Goal: Complete application form

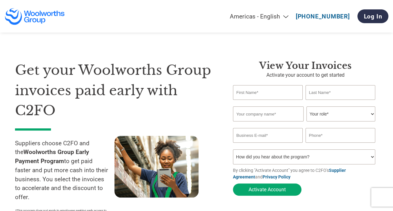
click at [274, 95] on input "text" at bounding box center [268, 92] width 70 height 15
type input "Syafiq"
type input "Zaba"
click at [276, 116] on input "text" at bounding box center [268, 113] width 71 height 15
click at [366, 112] on select "Your role* CFO Controller Credit Manager Finance Director Treasurer CEO Preside…" at bounding box center [341, 113] width 69 height 15
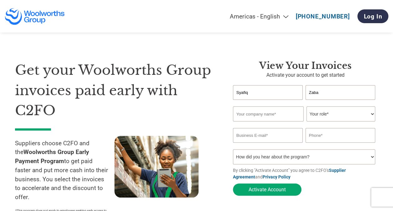
select select "CREDIT_MANAGER"
click at [307, 107] on select "Your role* CFO Controller Credit Manager Finance Director Treasurer CEO Preside…" at bounding box center [341, 113] width 69 height 15
click at [277, 136] on input "email" at bounding box center [268, 135] width 70 height 15
type input "[EMAIL_ADDRESS][DOMAIN_NAME]"
click at [328, 139] on input "text" at bounding box center [341, 135] width 70 height 15
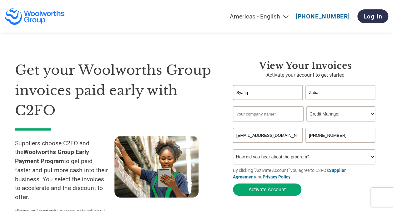
type input "[PHONE_NUMBER]"
click at [276, 113] on input "text" at bounding box center [268, 113] width 71 height 15
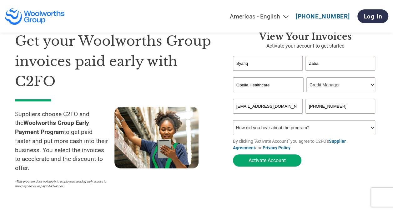
scroll to position [63, 0]
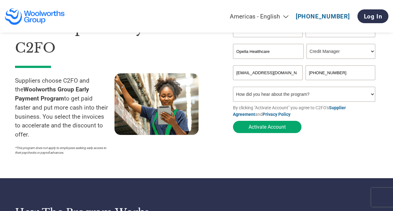
type input "Opella Healthcare"
click at [284, 100] on select "How did you hear about the program? Received a letter Email Social Media Online…" at bounding box center [304, 94] width 142 height 15
select select "Other"
click at [233, 88] on select "How did you hear about the program? Received a letter Email Social Media Online…" at bounding box center [304, 94] width 142 height 15
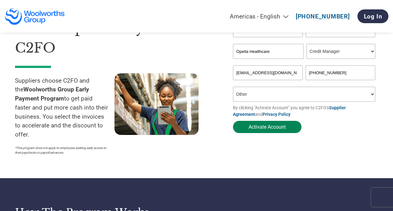
click at [278, 123] on button "Activate Account" at bounding box center [267, 127] width 69 height 12
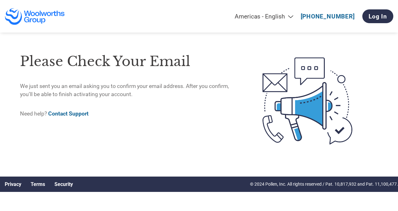
click at [78, 115] on link "Contact Support" at bounding box center [68, 113] width 40 height 6
